Goal: Task Accomplishment & Management: Manage account settings

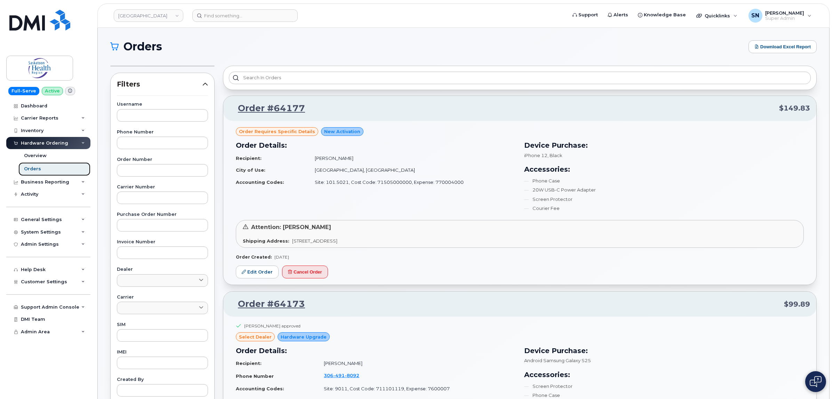
click at [37, 169] on div "Orders" at bounding box center [32, 169] width 17 height 6
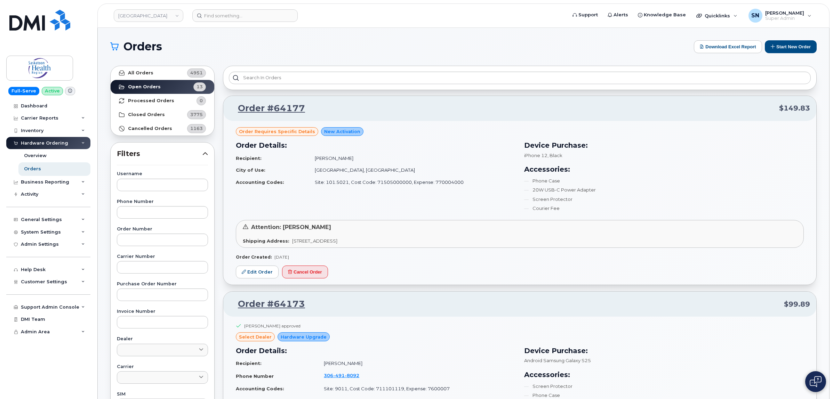
click at [776, 47] on button "Start New Order" at bounding box center [791, 46] width 52 height 13
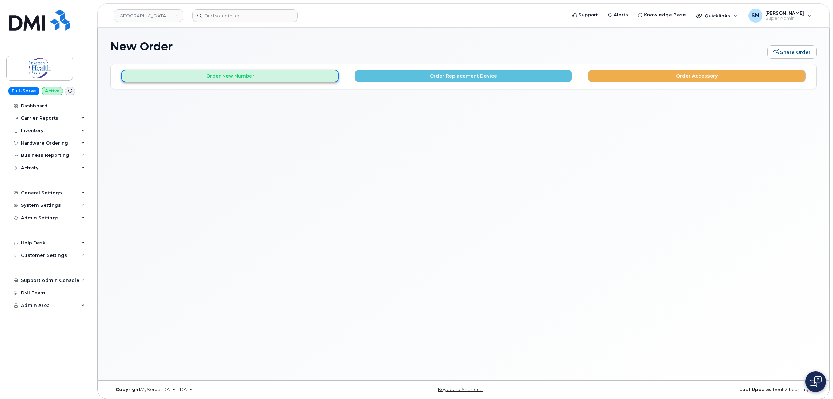
click at [187, 75] on button "Order New Number" at bounding box center [229, 76] width 217 height 13
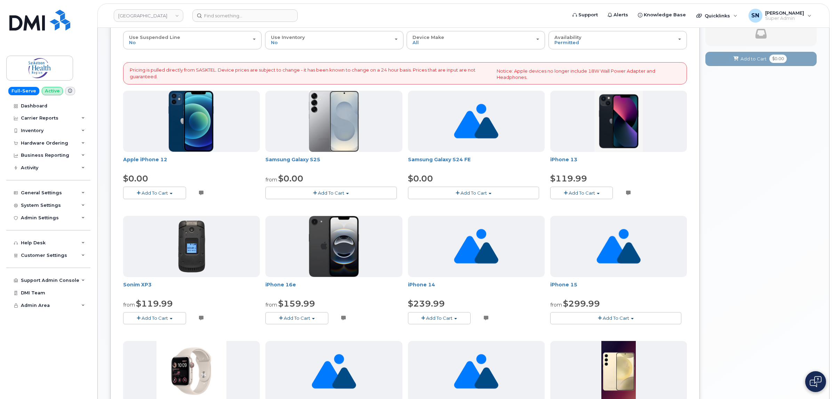
scroll to position [87, 0]
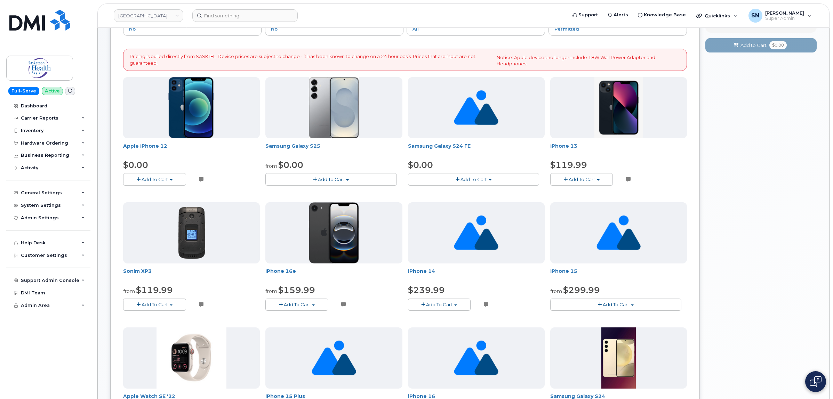
click at [336, 181] on span "Add To Cart" at bounding box center [331, 180] width 26 height 6
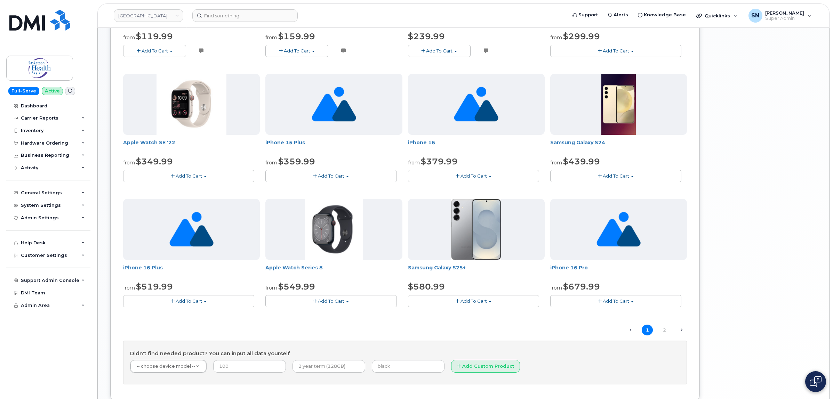
scroll to position [391, 0]
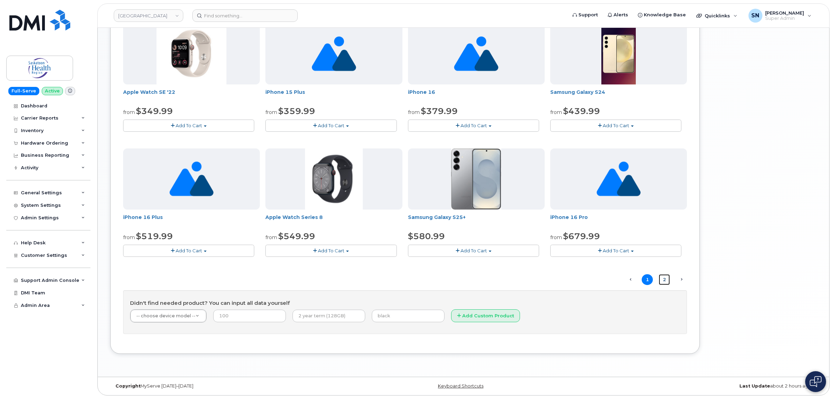
click at [663, 281] on link "2" at bounding box center [664, 280] width 11 height 11
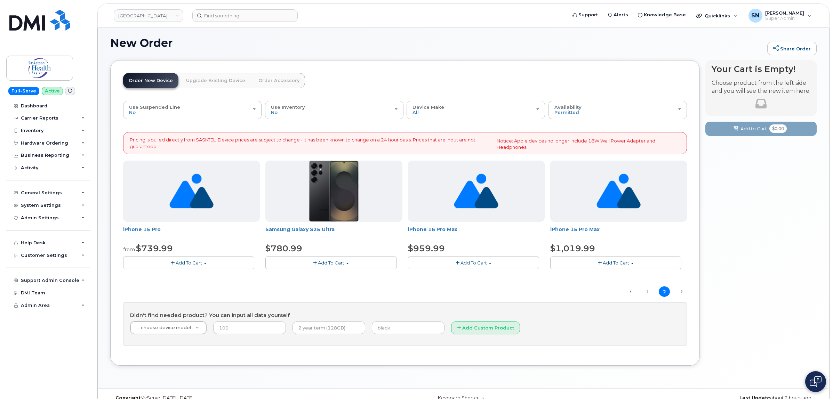
click at [49, 249] on div "General Settings My Account Approval Mapping Financial Lead Mapping Locations M…" at bounding box center [49, 255] width 86 height 13
click at [48, 191] on div "General Settings" at bounding box center [48, 193] width 84 height 13
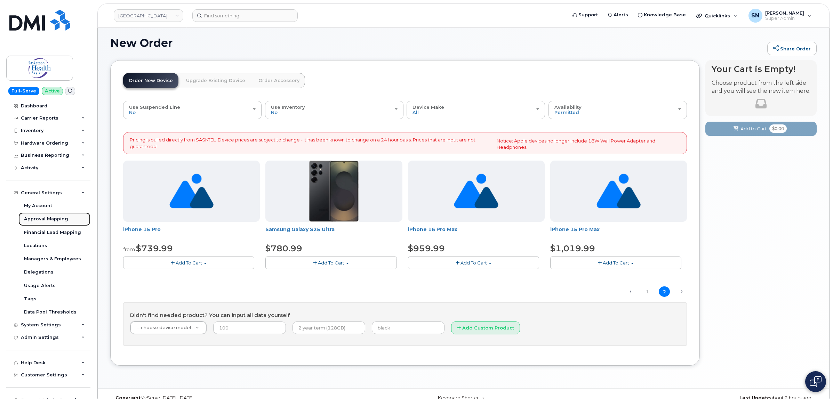
click at [53, 218] on div "Approval Mapping" at bounding box center [46, 219] width 44 height 6
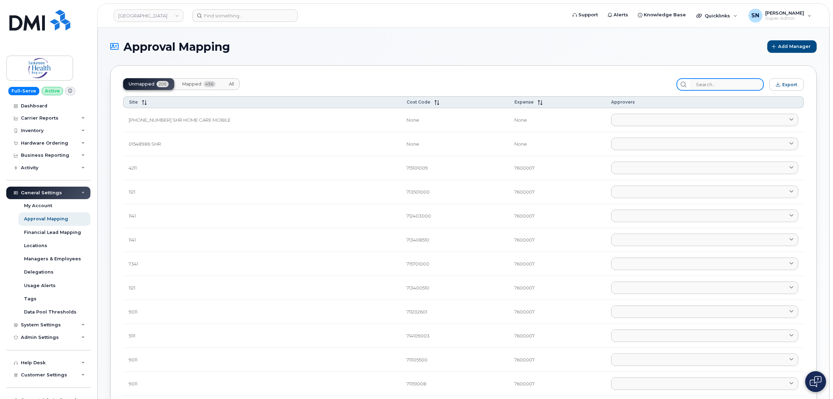
click at [717, 81] on input "search" at bounding box center [727, 84] width 74 height 13
paste input "71575000000"
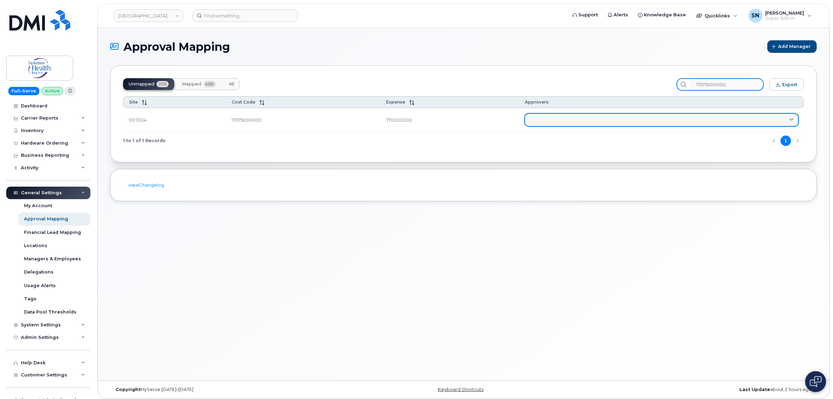
type input "71575000000"
click at [636, 120] on link at bounding box center [661, 120] width 273 height 13
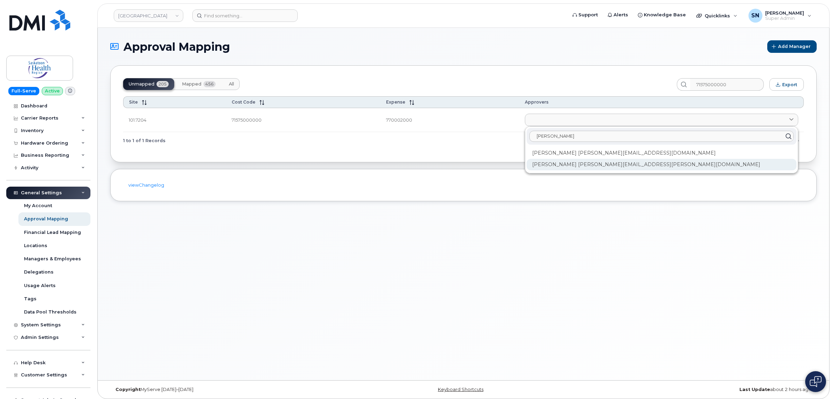
type input "brenda"
click at [611, 167] on div "Brenda McAllister Brenda.McAllister@saskhealthauthority.ca" at bounding box center [662, 164] width 270 height 11
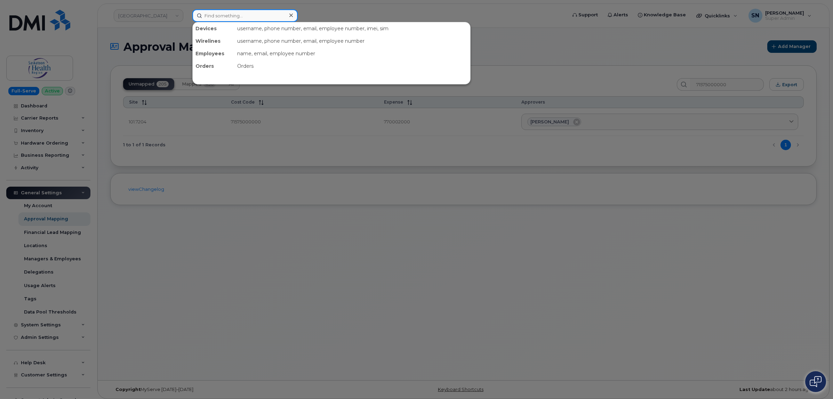
click at [221, 14] on input at bounding box center [244, 15] width 105 height 13
paste input "306-231-5804"
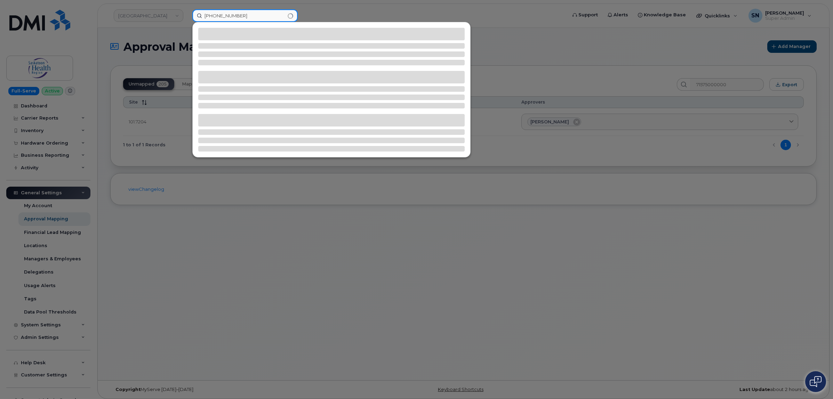
type input "306-231-5804"
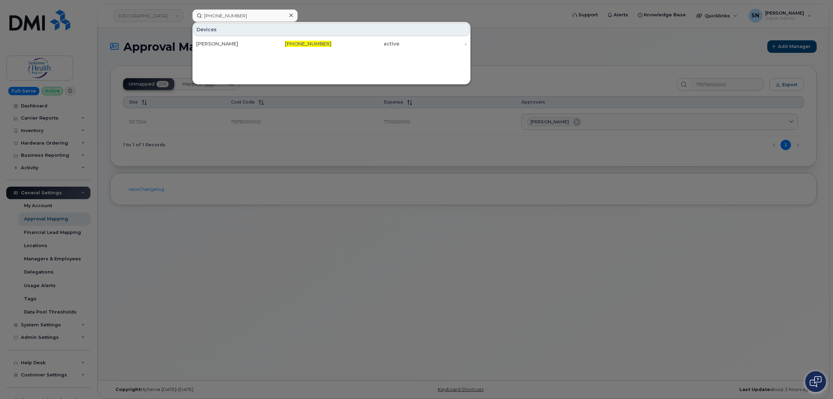
click at [264, 47] on div "[PERSON_NAME]" at bounding box center [298, 44] width 68 height 13
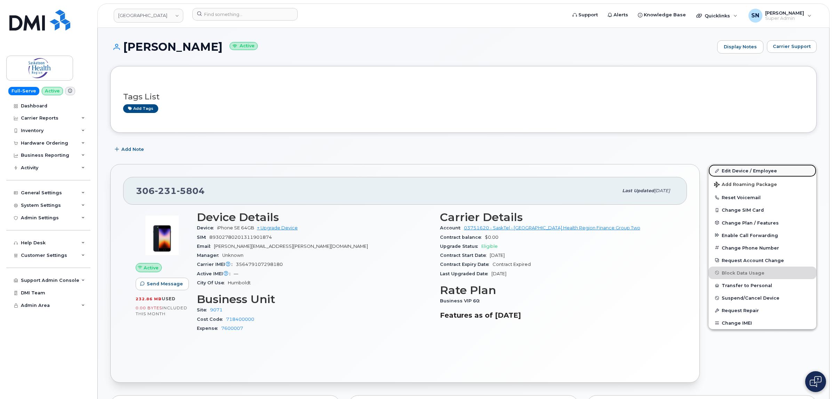
click at [780, 175] on link "Edit Device / Employee" at bounding box center [763, 171] width 108 height 13
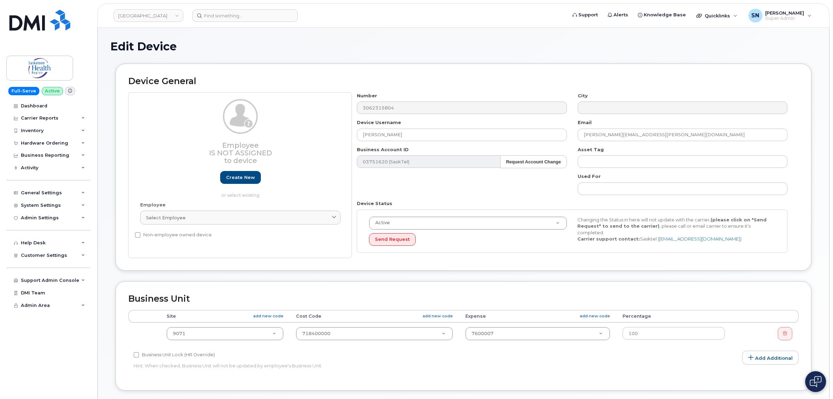
select select "18172"
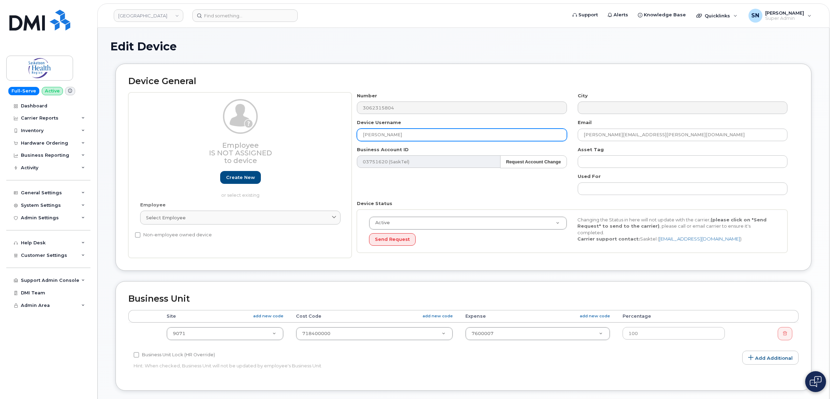
drag, startPoint x: 336, startPoint y: 131, endPoint x: 330, endPoint y: 131, distance: 6.6
click at [330, 131] on div "Employee Is not assigned to device Create new or select existing Employee Selec…" at bounding box center [463, 176] width 671 height 166
paste input "[PERSON_NAME]"
type input "[PERSON_NAME]"
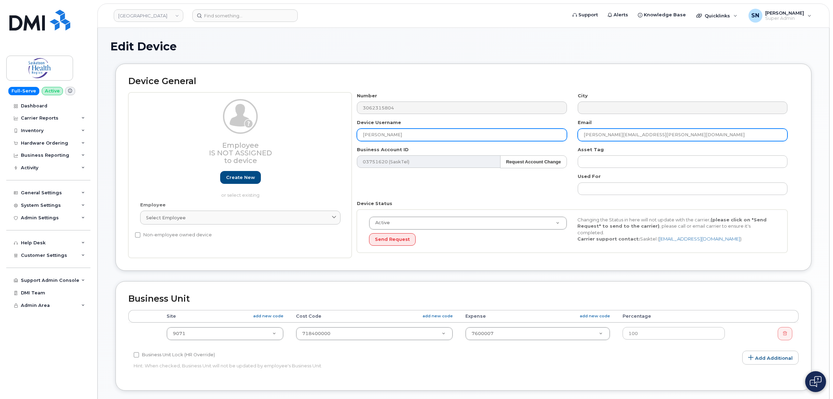
drag, startPoint x: 611, startPoint y: 133, endPoint x: 563, endPoint y: 133, distance: 48.4
click at [563, 133] on div "Number 3062315804 City Device Username Lisa Henry Email Taylor.Melnyk@saskhealt…" at bounding box center [573, 176] width 442 height 166
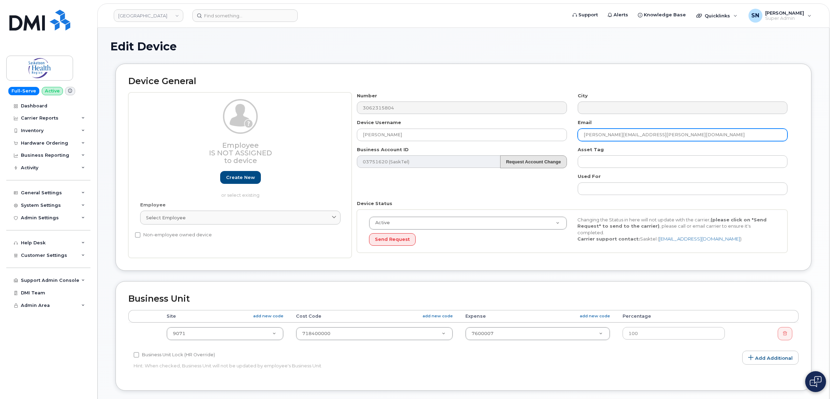
paste input "Lisa.Henry"
type input "[PERSON_NAME][EMAIL_ADDRESS][PERSON_NAME][DOMAIN_NAME]"
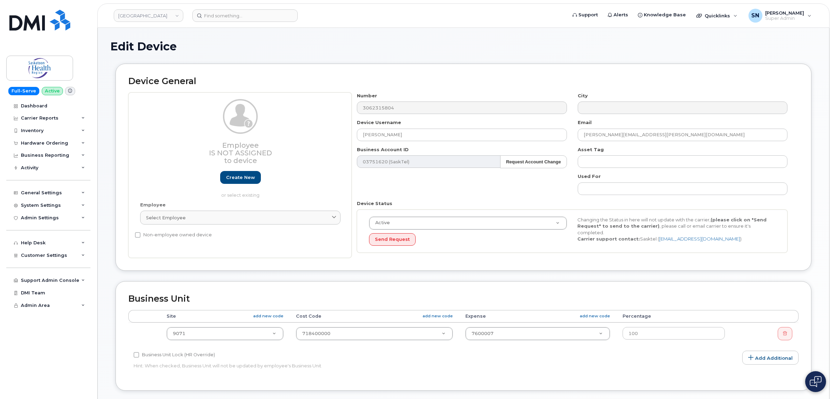
click at [462, 185] on div "Number 3062315804 City Device Username Lisa Henry Email Lisa.Henry@saskhealthau…" at bounding box center [573, 176] width 442 height 166
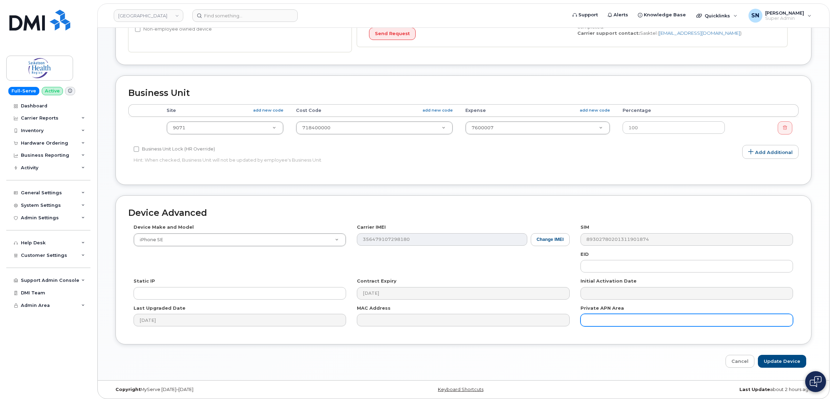
scroll to position [211, 0]
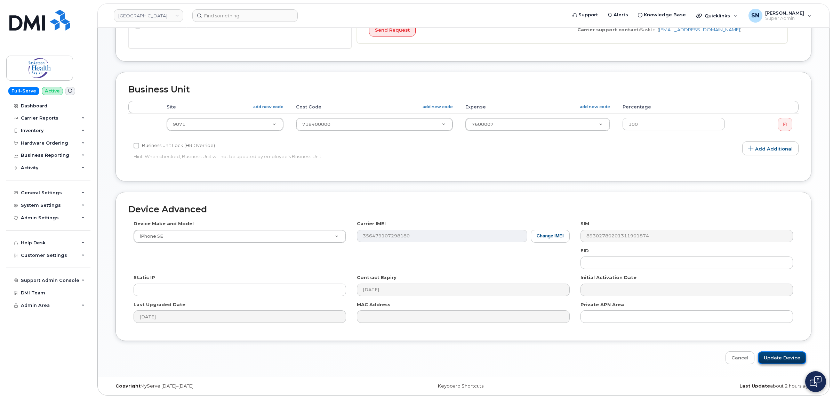
click at [789, 355] on input "Update Device" at bounding box center [782, 358] width 48 height 13
type input "Saving..."
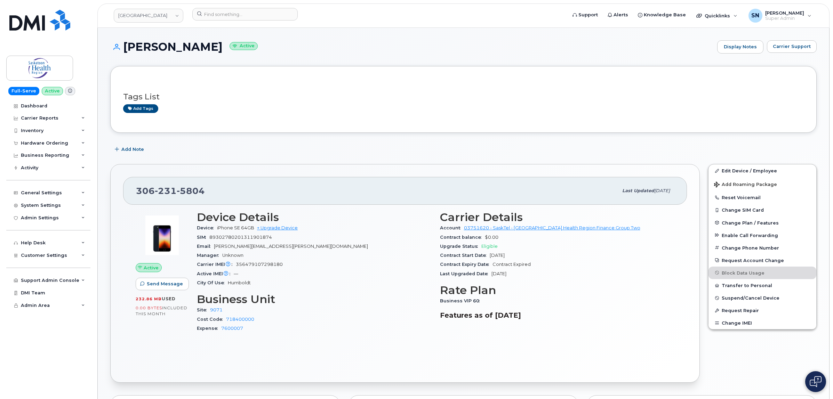
drag, startPoint x: 791, startPoint y: 87, endPoint x: 801, endPoint y: 65, distance: 24.1
click at [792, 86] on div "Tags List Add tags" at bounding box center [463, 99] width 681 height 27
click at [797, 49] on span "Carrier Support" at bounding box center [792, 46] width 38 height 7
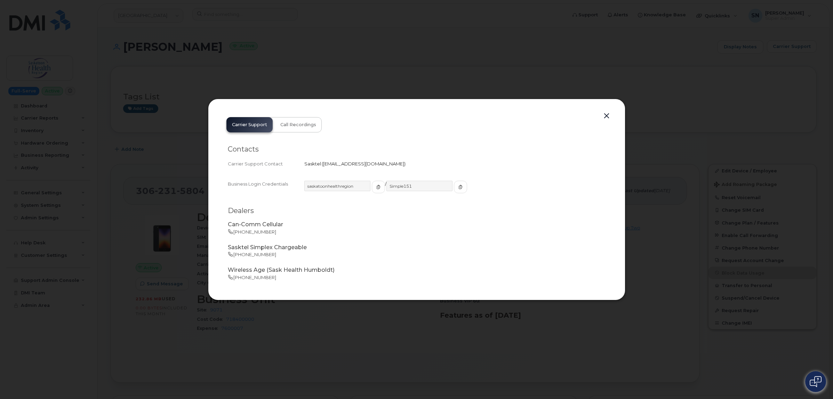
copy span "[EMAIL_ADDRESS][DOMAIN_NAME]"
drag, startPoint x: 321, startPoint y: 164, endPoint x: 391, endPoint y: 166, distance: 70.3
click at [391, 166] on span "[EMAIL_ADDRESS][DOMAIN_NAME]" at bounding box center [364, 164] width 84 height 6
click at [605, 115] on button "button" at bounding box center [607, 116] width 10 height 10
